Goal: Use online tool/utility

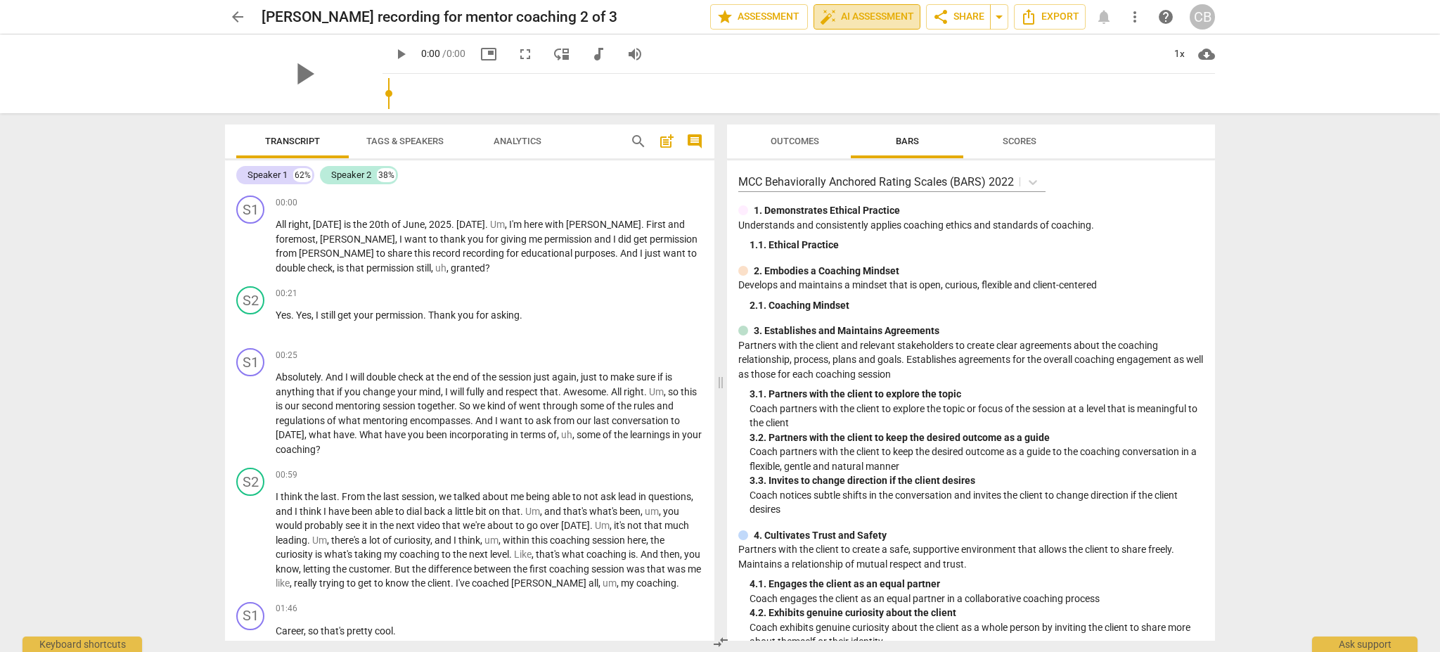
click at [886, 12] on span "auto_fix_high AI Assessment" at bounding box center [867, 16] width 94 height 17
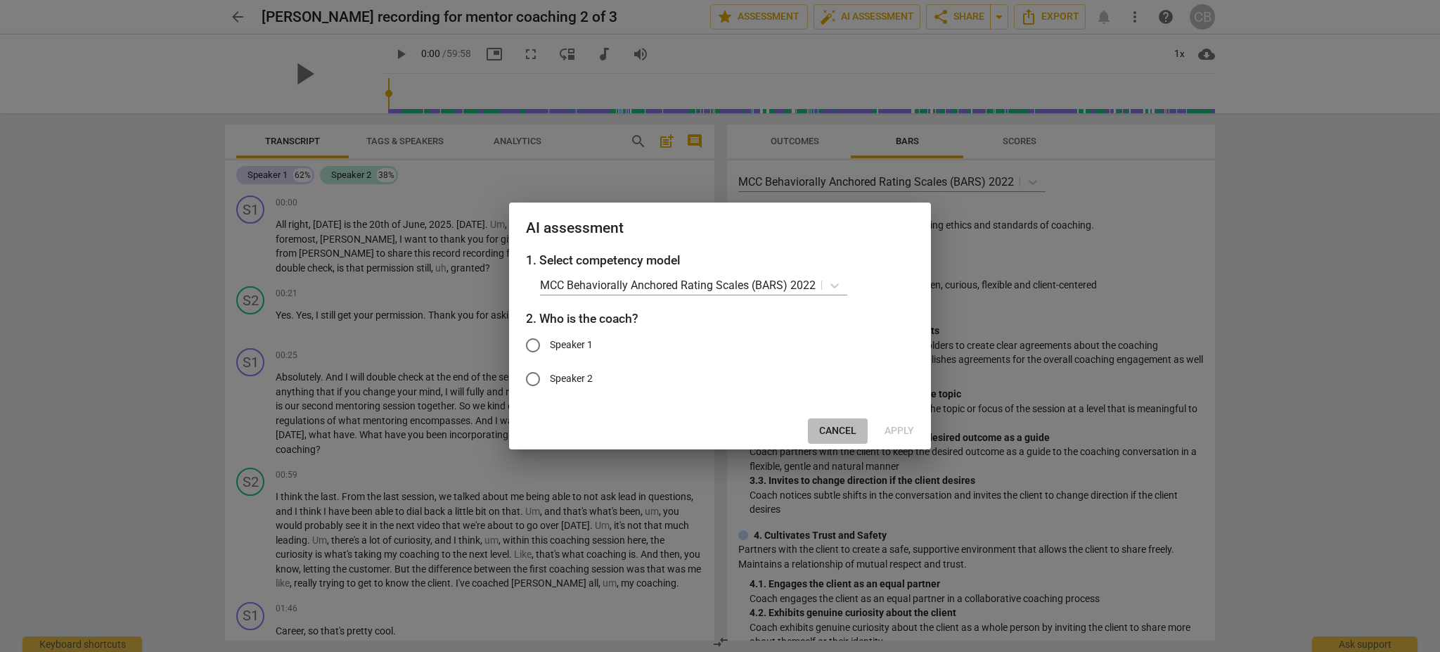
click at [840, 427] on span "Cancel" at bounding box center [837, 431] width 37 height 14
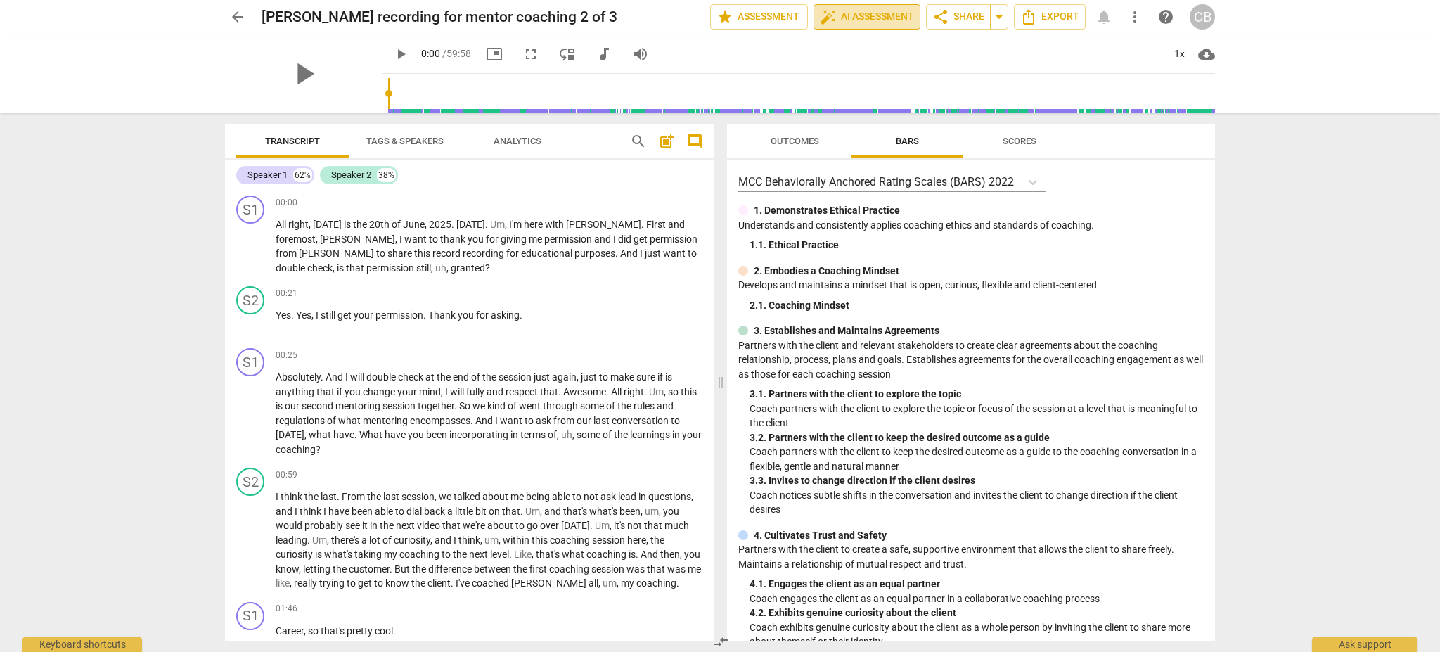
click at [876, 7] on button "auto_fix_high AI Assessment" at bounding box center [866, 16] width 107 height 25
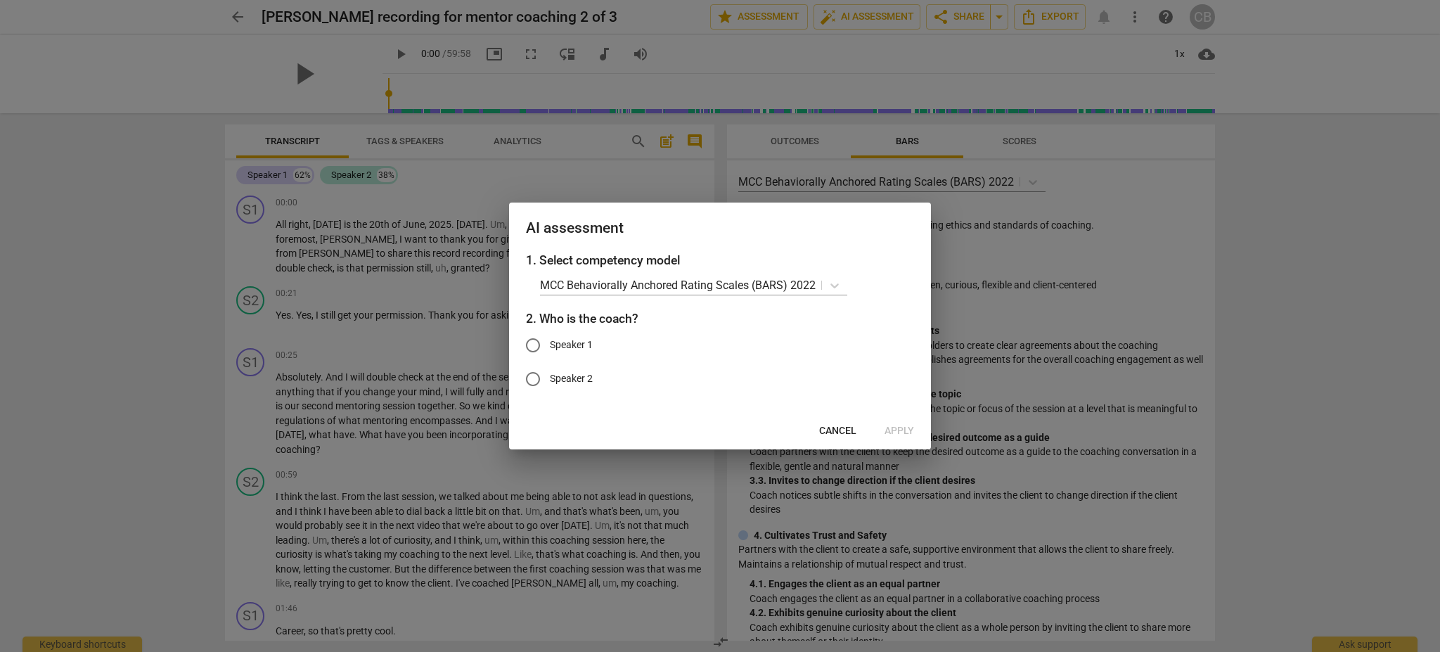
click at [575, 356] on label "Speaker 1" at bounding box center [709, 345] width 387 height 34
click at [550, 356] on input "Speaker 1" at bounding box center [533, 345] width 34 height 34
radio input "true"
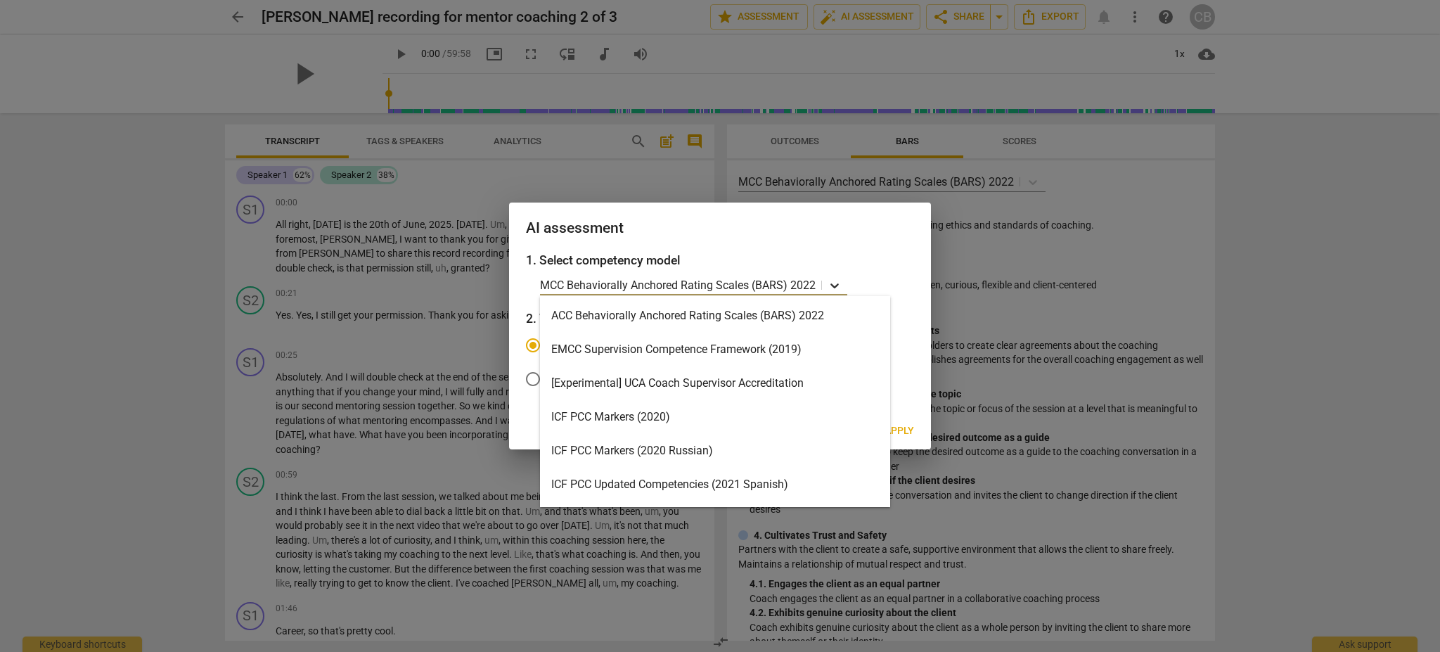
click at [839, 284] on icon at bounding box center [834, 285] width 14 height 14
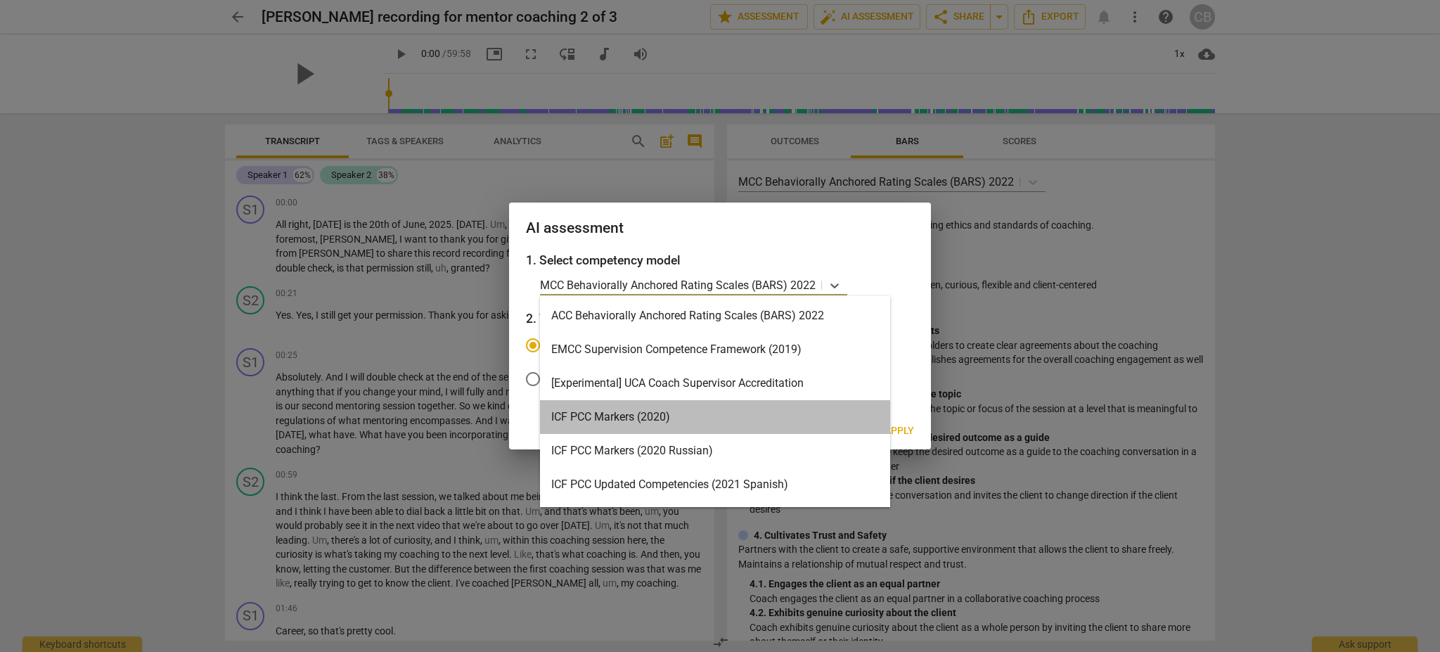
click at [747, 411] on div "ICF PCC Markers (2020)" at bounding box center [715, 417] width 350 height 34
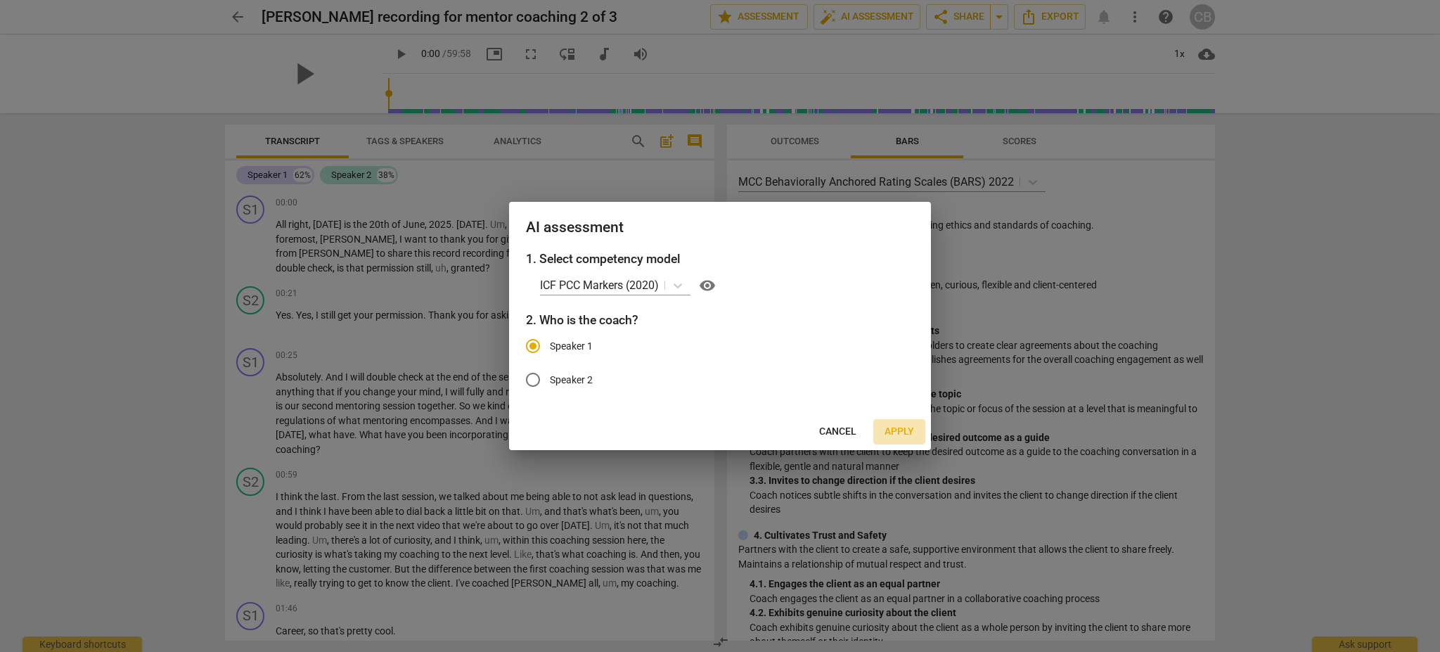
click at [898, 427] on span "Apply" at bounding box center [899, 432] width 30 height 14
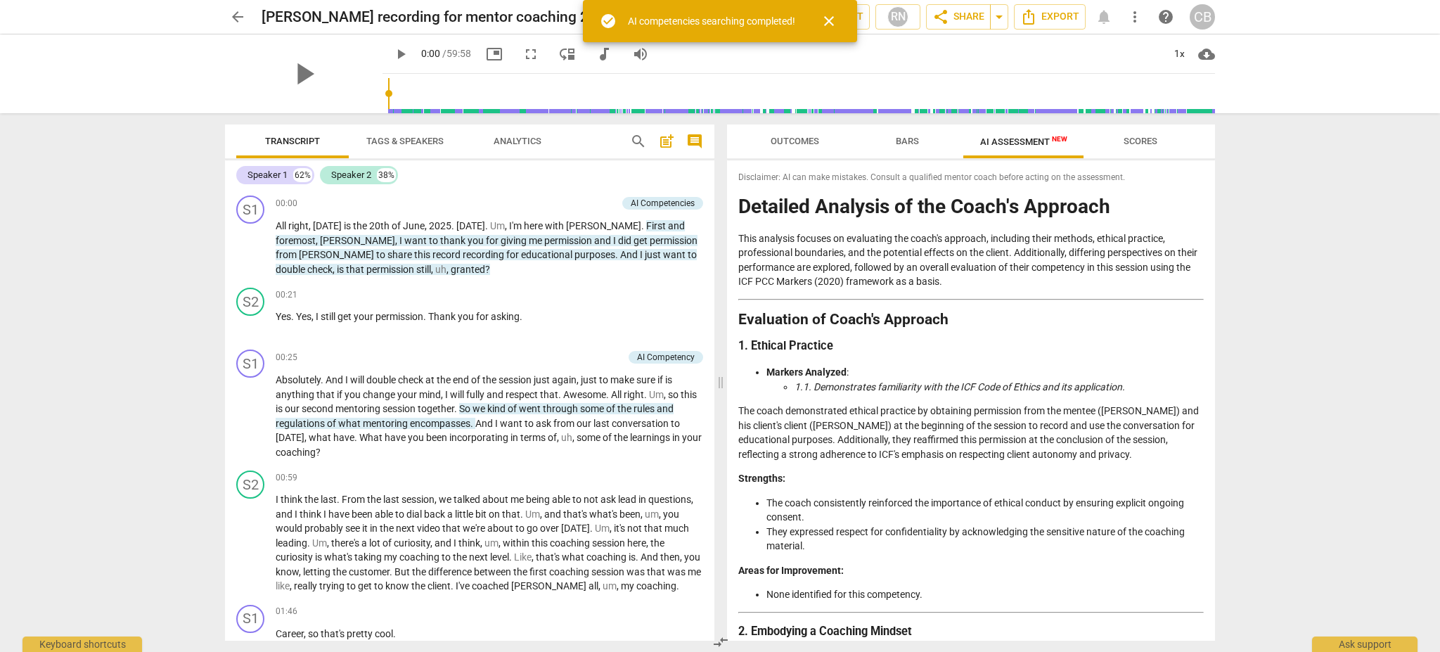
click at [773, 26] on div "AI competencies searching completed!" at bounding box center [711, 21] width 167 height 15
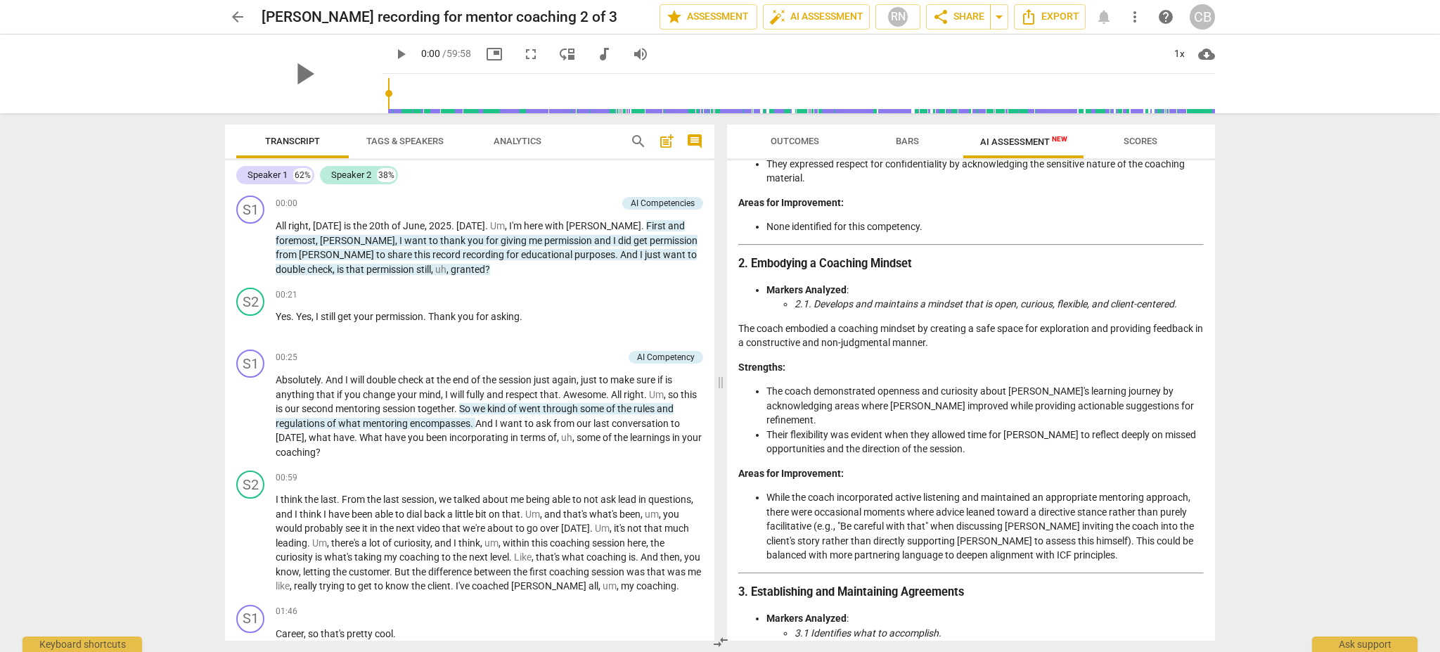
scroll to position [2596, 0]
